Goal: Task Accomplishment & Management: Complete application form

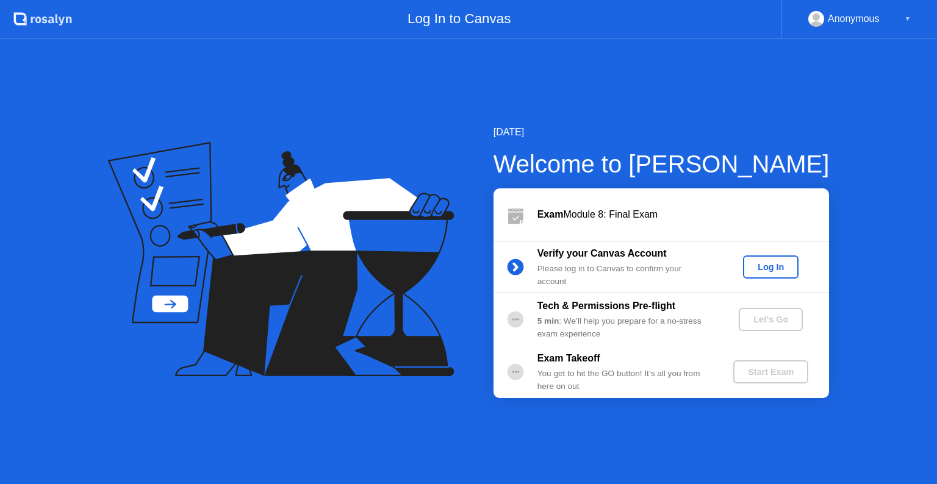
click at [758, 265] on div "Log In" at bounding box center [771, 267] width 46 height 10
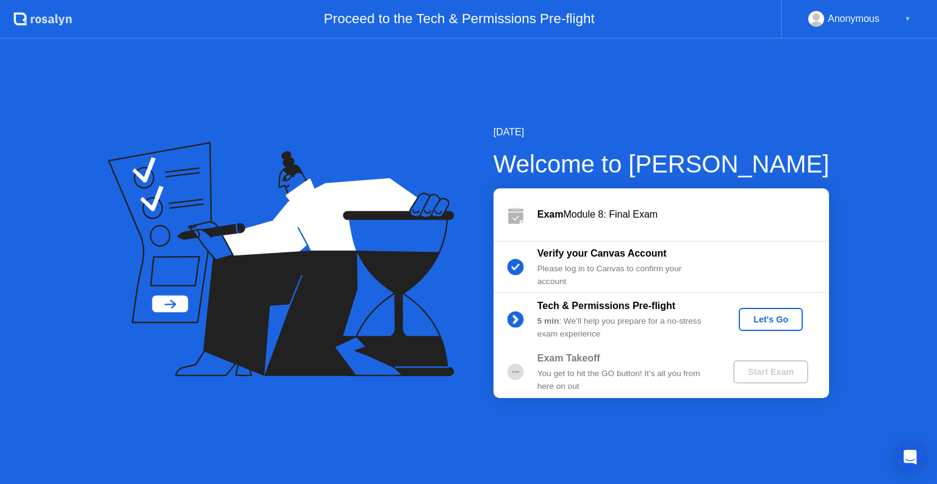
click at [778, 315] on div "Let's Go" at bounding box center [771, 320] width 54 height 10
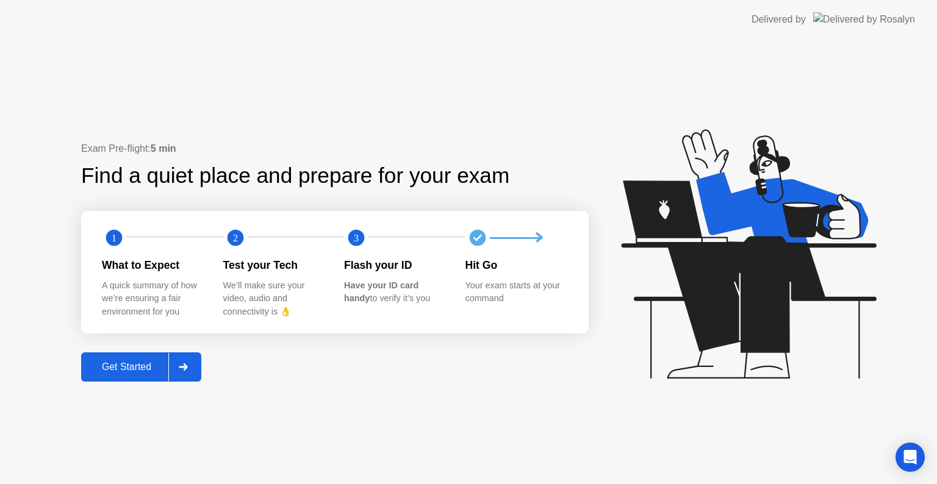
click at [92, 364] on div "Get Started" at bounding box center [127, 367] width 84 height 11
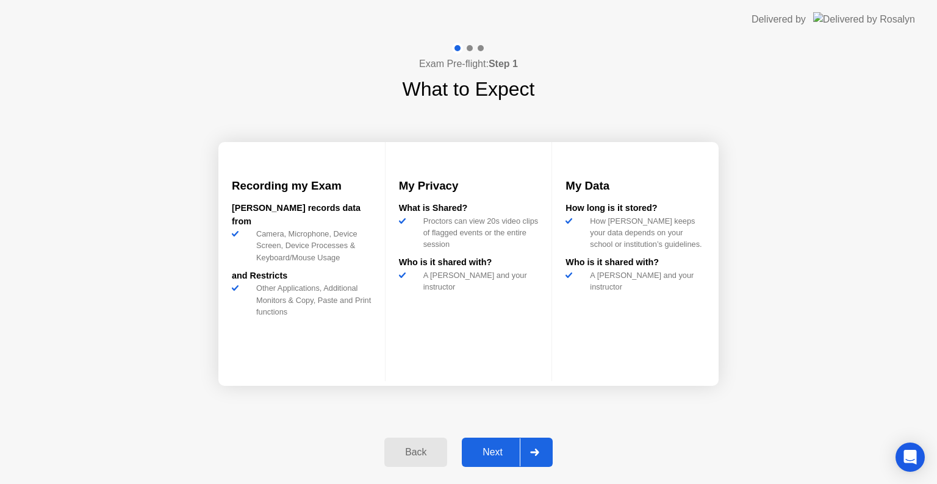
click at [501, 455] on div "Next" at bounding box center [492, 452] width 54 height 11
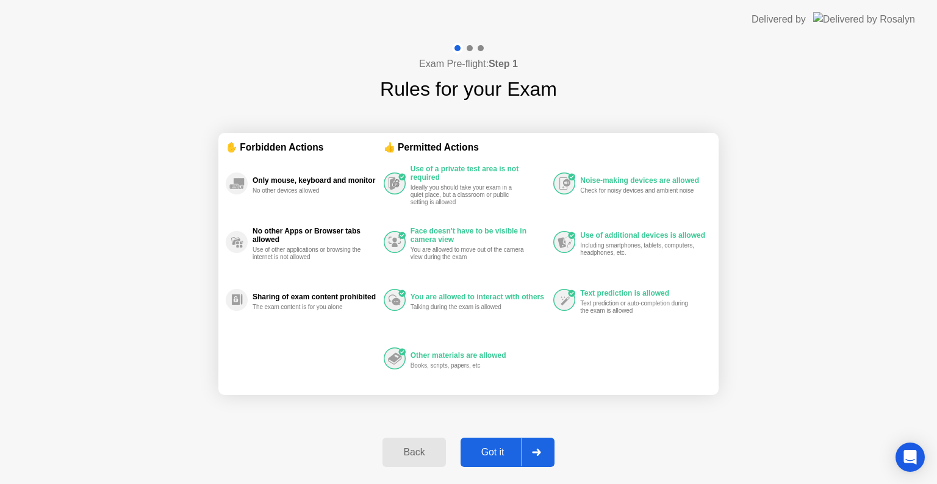
click at [501, 455] on div "Got it" at bounding box center [492, 452] width 57 height 11
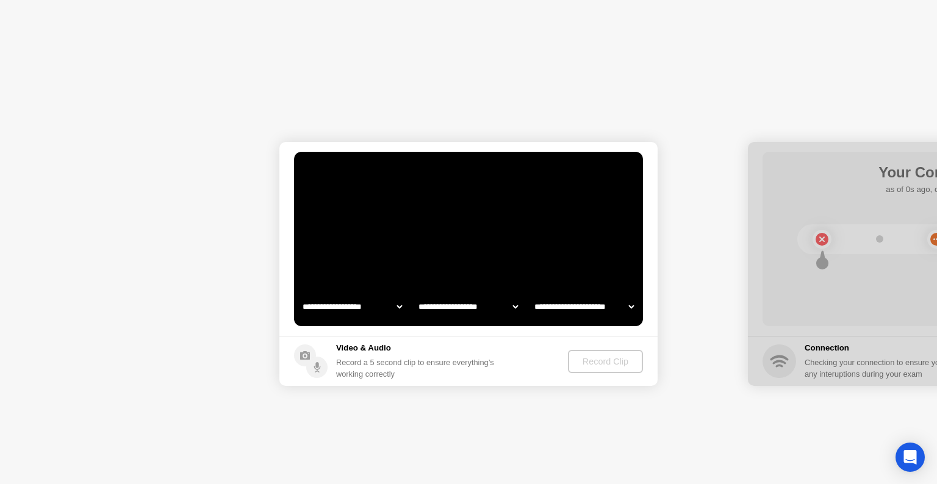
select select "**********"
select select "*******"
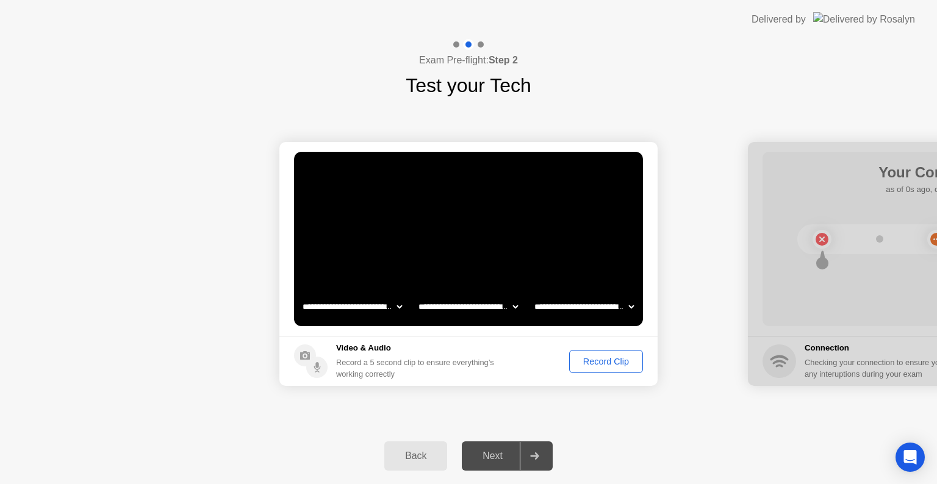
click at [592, 360] on div "Record Clip" at bounding box center [605, 362] width 65 height 10
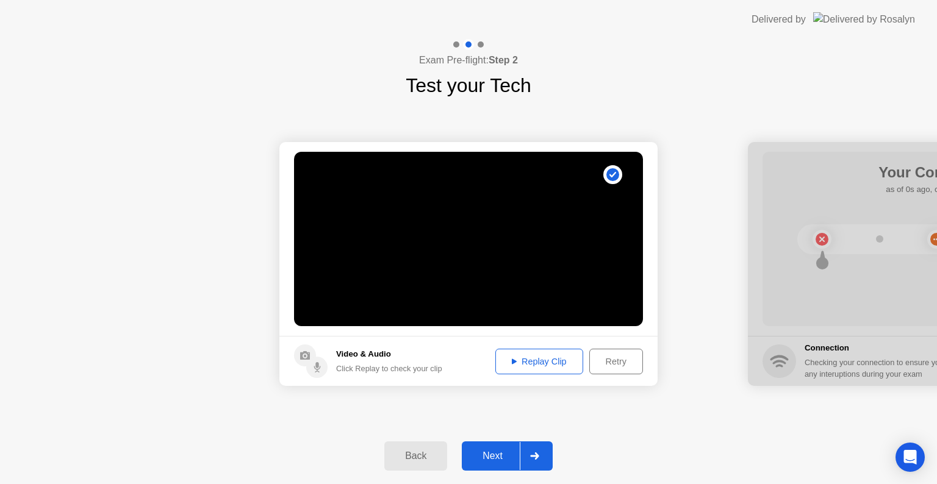
click at [544, 449] on div at bounding box center [534, 456] width 29 height 28
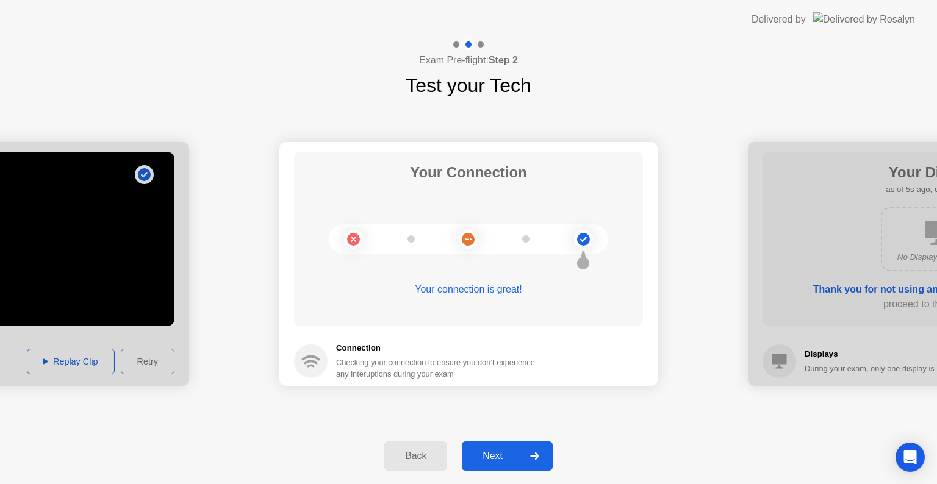
click at [532, 450] on div at bounding box center [534, 456] width 29 height 28
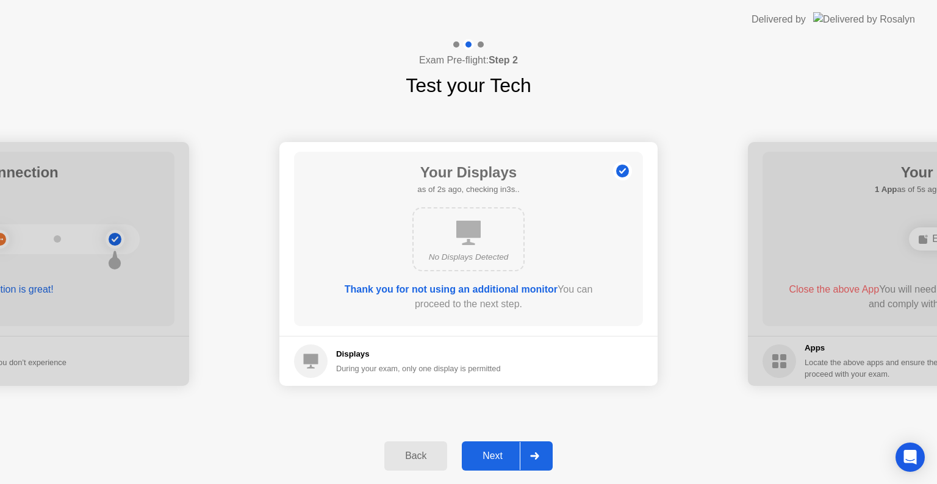
click at [532, 450] on div at bounding box center [534, 456] width 29 height 28
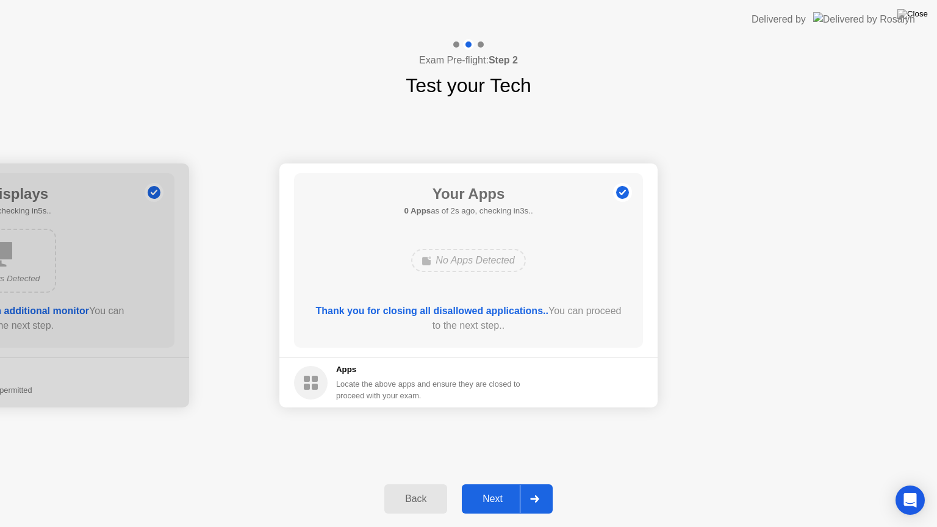
click at [490, 484] on div "Next" at bounding box center [492, 499] width 54 height 11
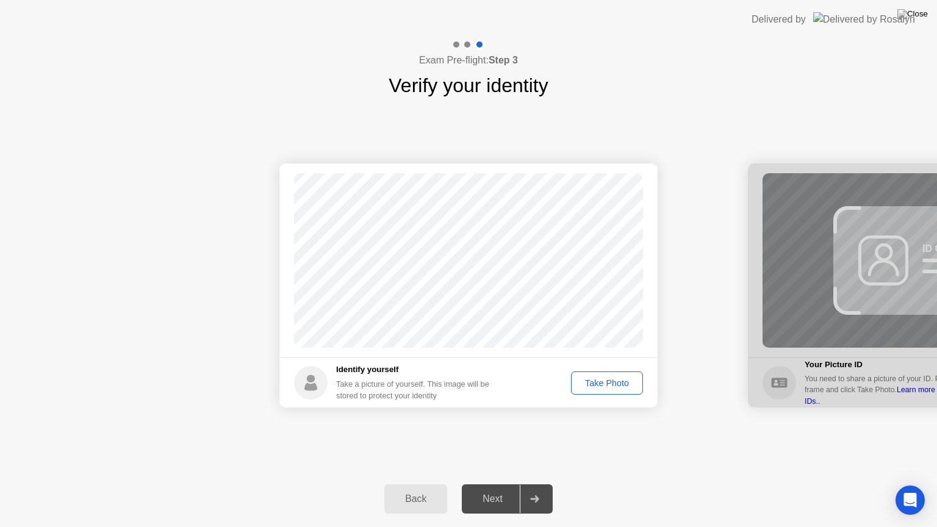
click at [600, 378] on div "Take Photo" at bounding box center [606, 383] width 63 height 10
click at [503, 484] on div "Next" at bounding box center [492, 499] width 54 height 11
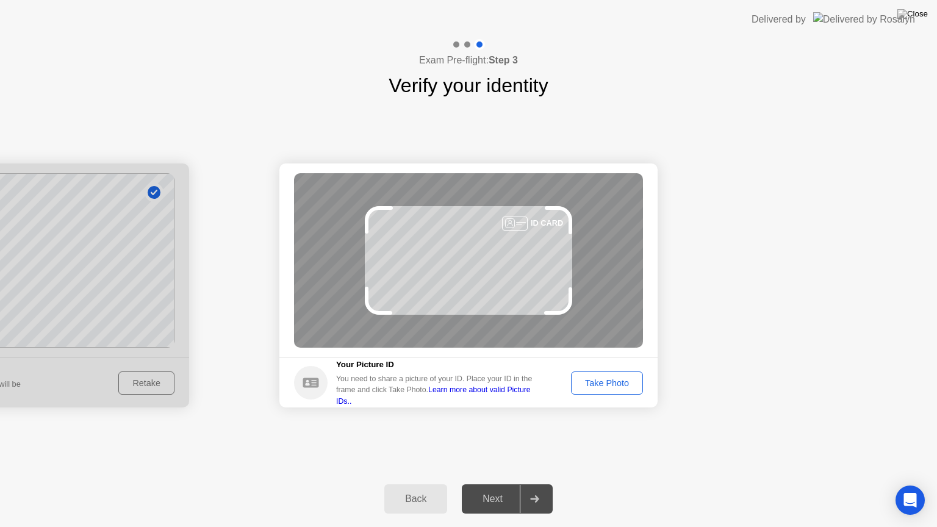
click at [614, 387] on div "Take Photo" at bounding box center [606, 383] width 63 height 10
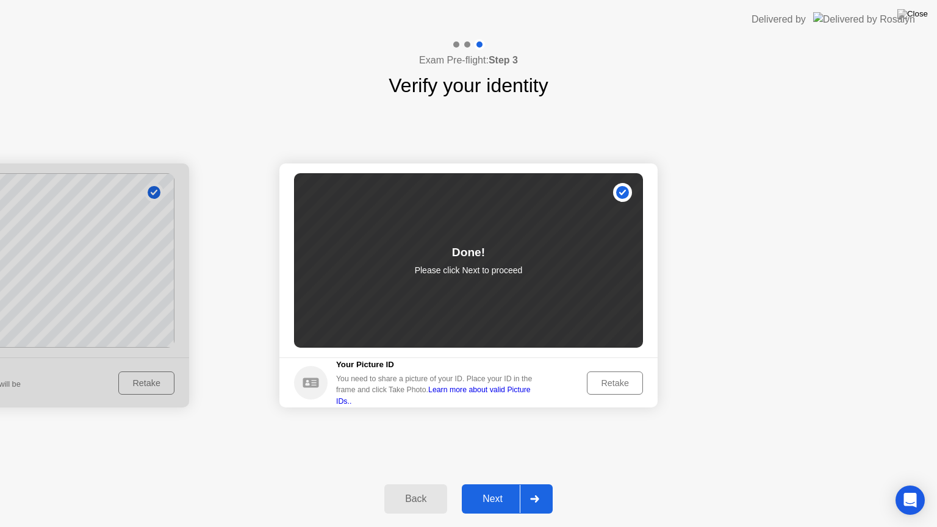
click at [498, 484] on button "Next" at bounding box center [507, 498] width 91 height 29
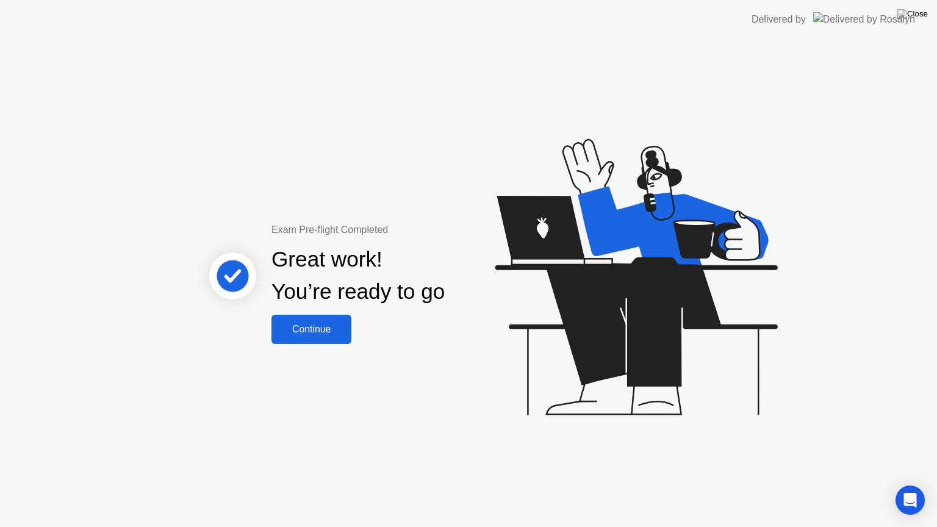
click at [320, 324] on div "Continue" at bounding box center [311, 329] width 73 height 11
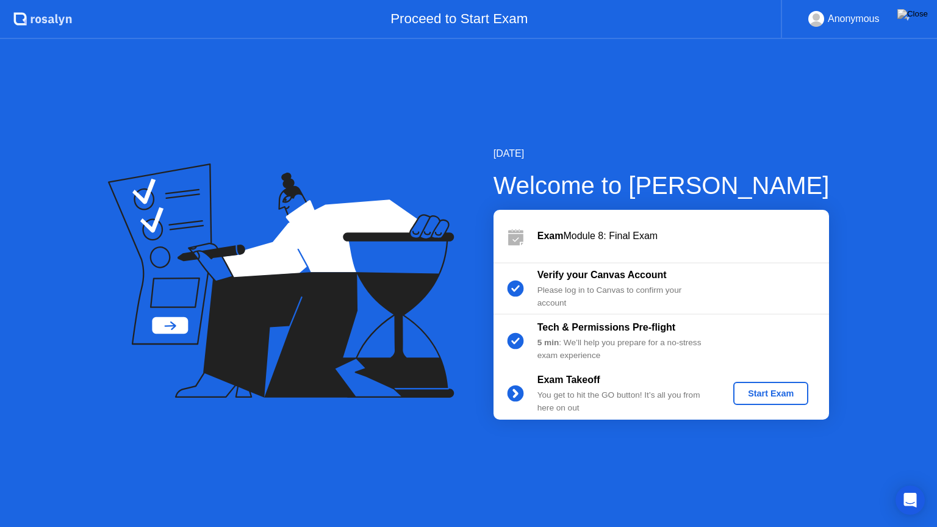
click at [777, 389] on div "Start Exam" at bounding box center [770, 394] width 65 height 10
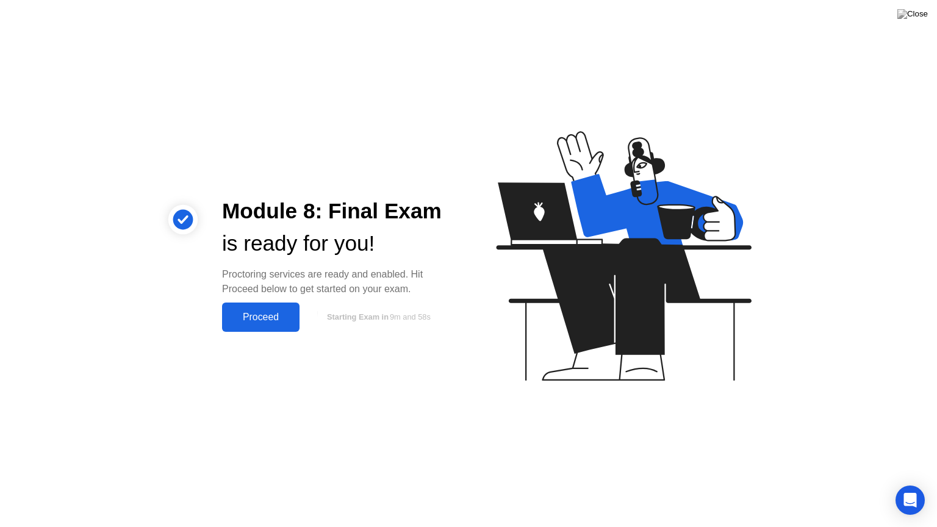
click at [280, 303] on button "Proceed" at bounding box center [260, 317] width 77 height 29
